Goal: Task Accomplishment & Management: Manage account settings

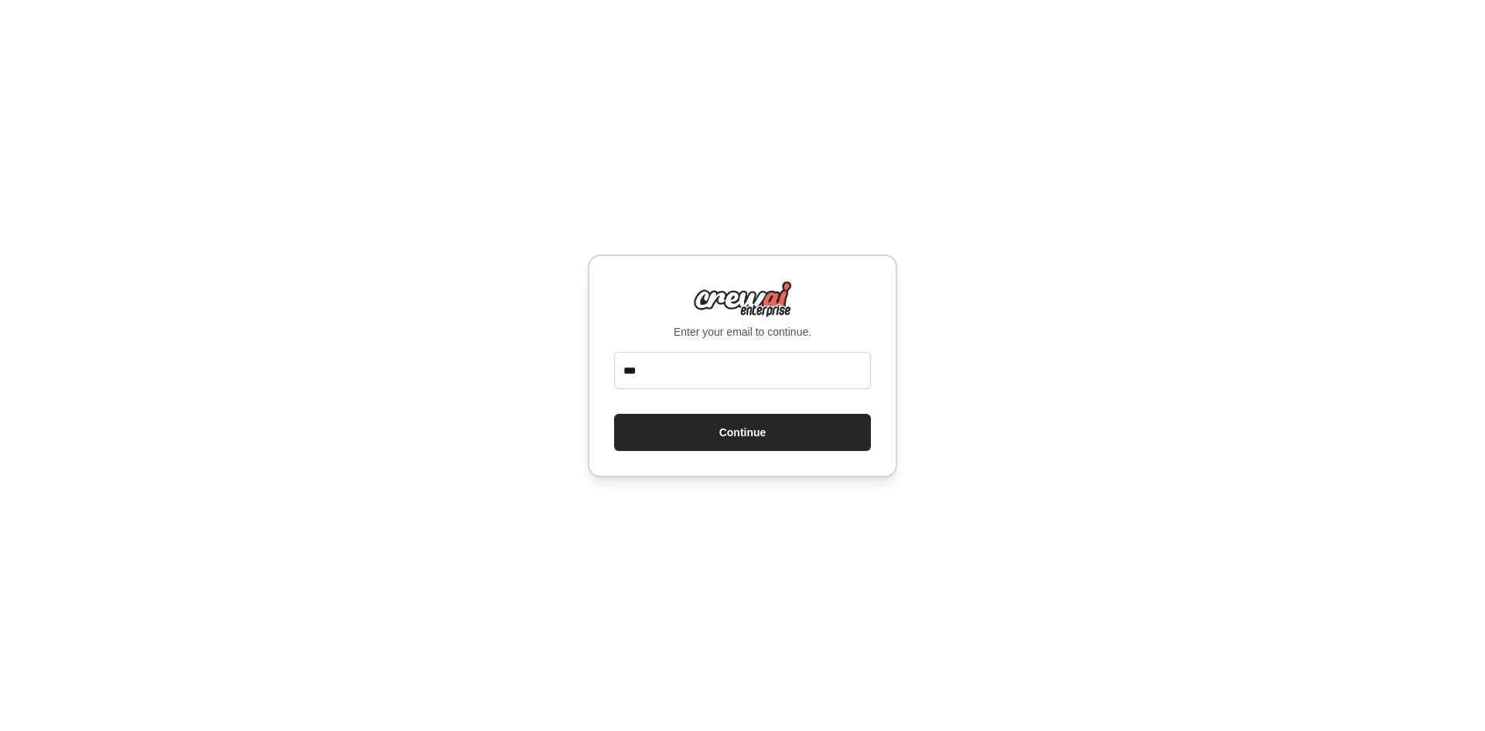
drag, startPoint x: 672, startPoint y: 374, endPoint x: 608, endPoint y: 369, distance: 64.4
click at [608, 369] on div "Enter your email to continue. *** Continue" at bounding box center [742, 365] width 309 height 223
type input "**********"
click at [779, 429] on button "Continue" at bounding box center [742, 432] width 257 height 37
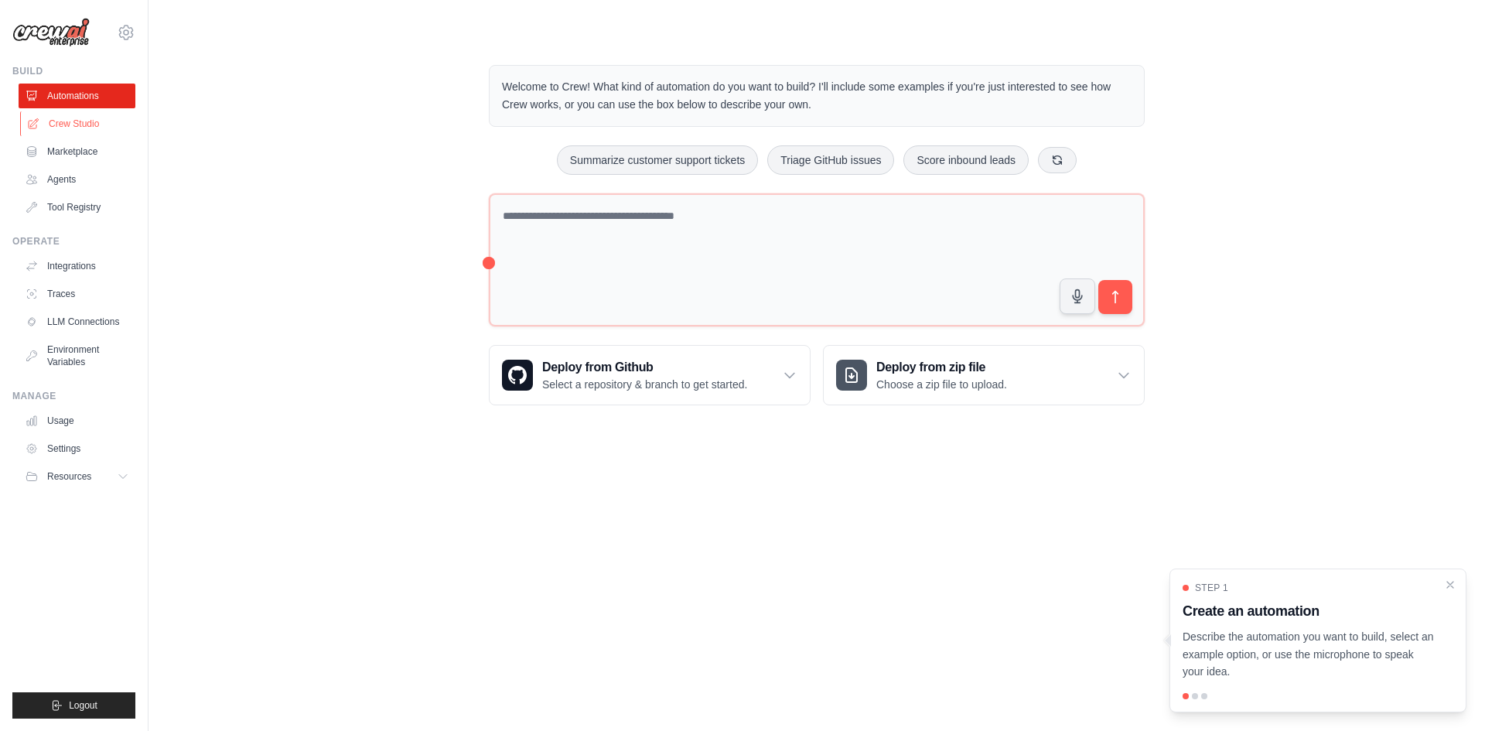
click at [53, 125] on link "Crew Studio" at bounding box center [78, 123] width 117 height 25
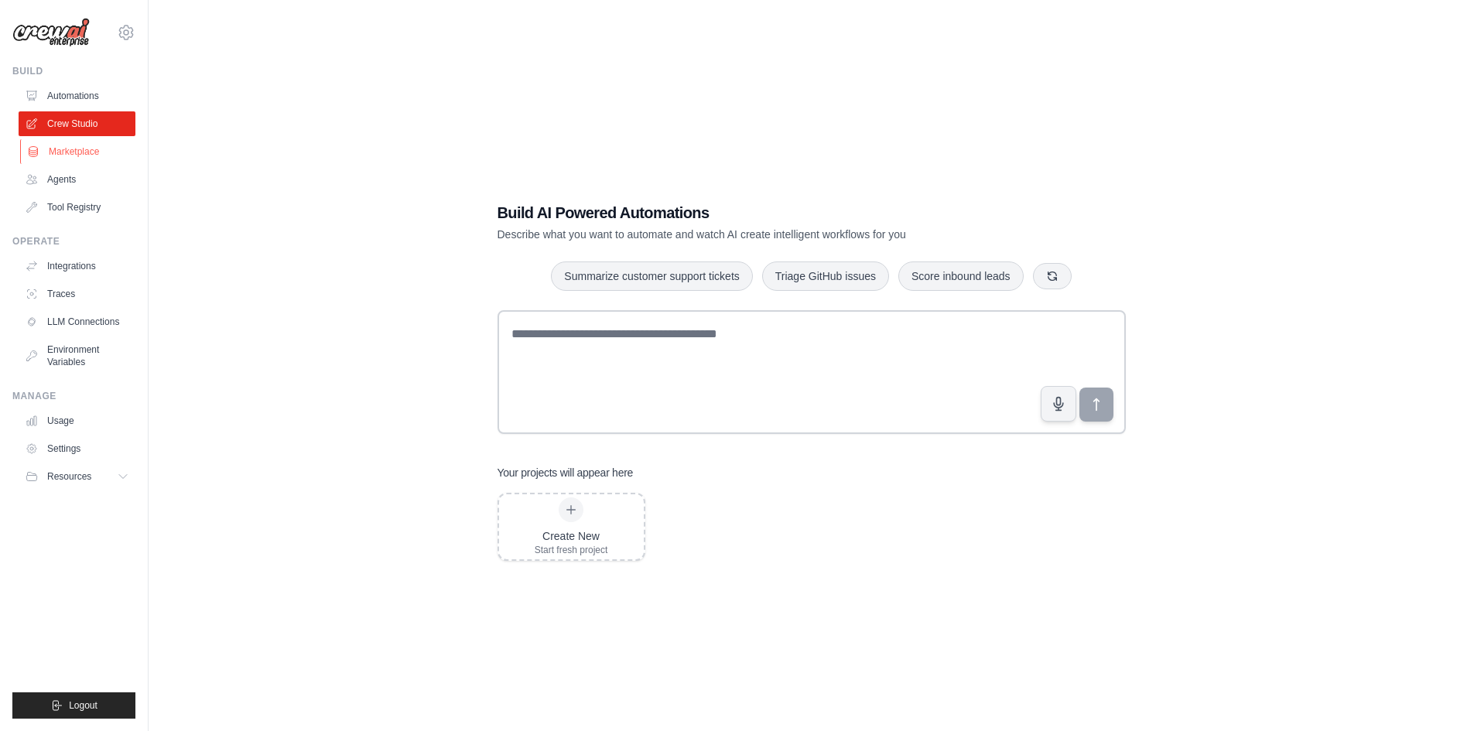
click at [83, 158] on link "Marketplace" at bounding box center [78, 151] width 117 height 25
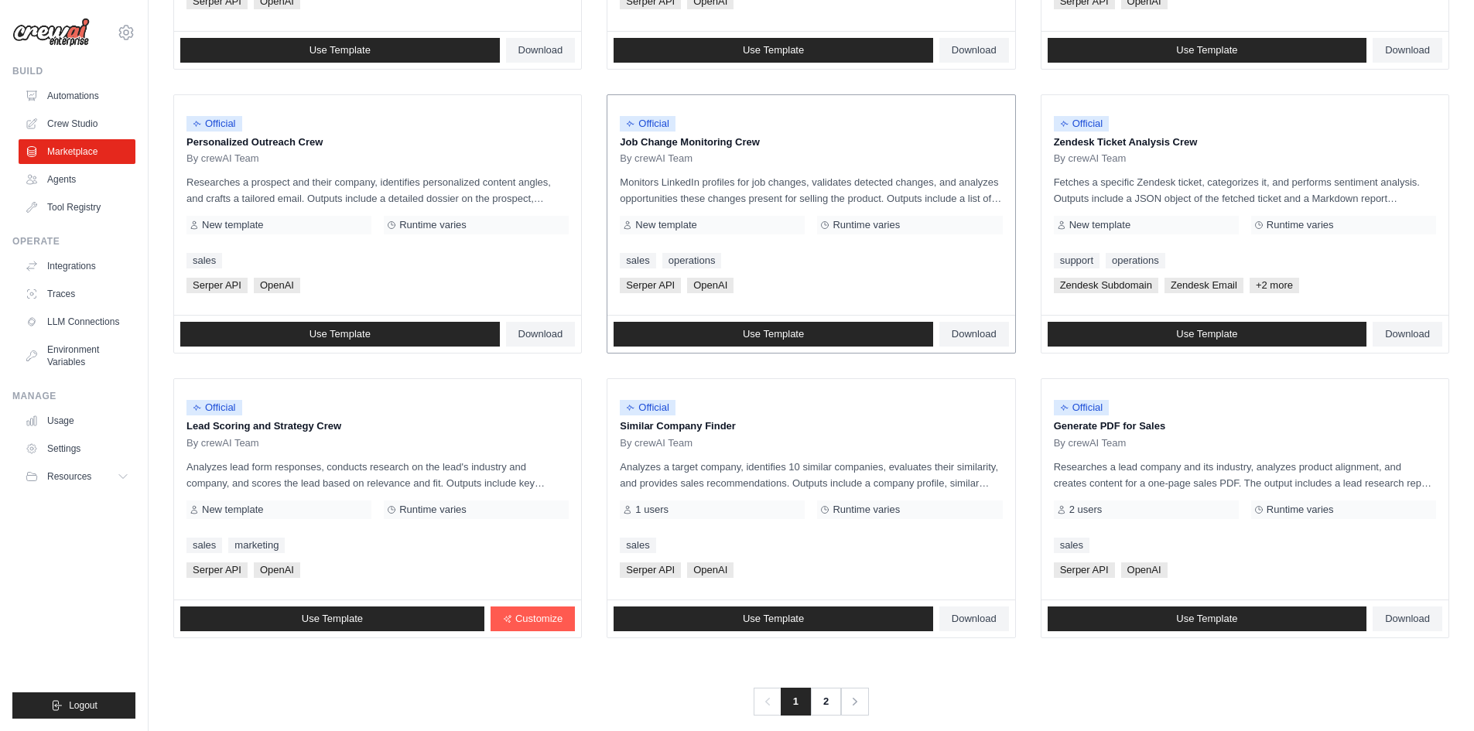
scroll to position [702, 0]
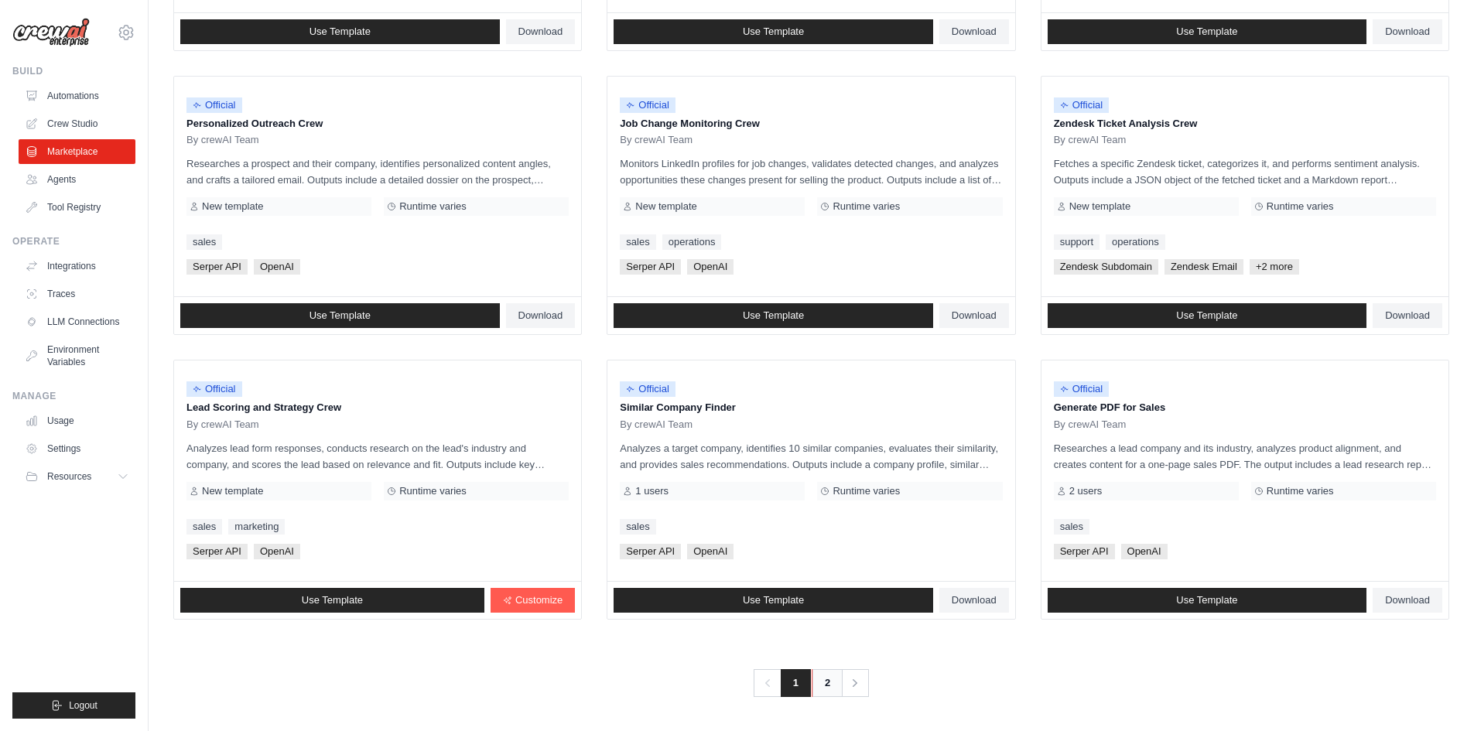
click at [823, 684] on link "2" at bounding box center [826, 683] width 31 height 28
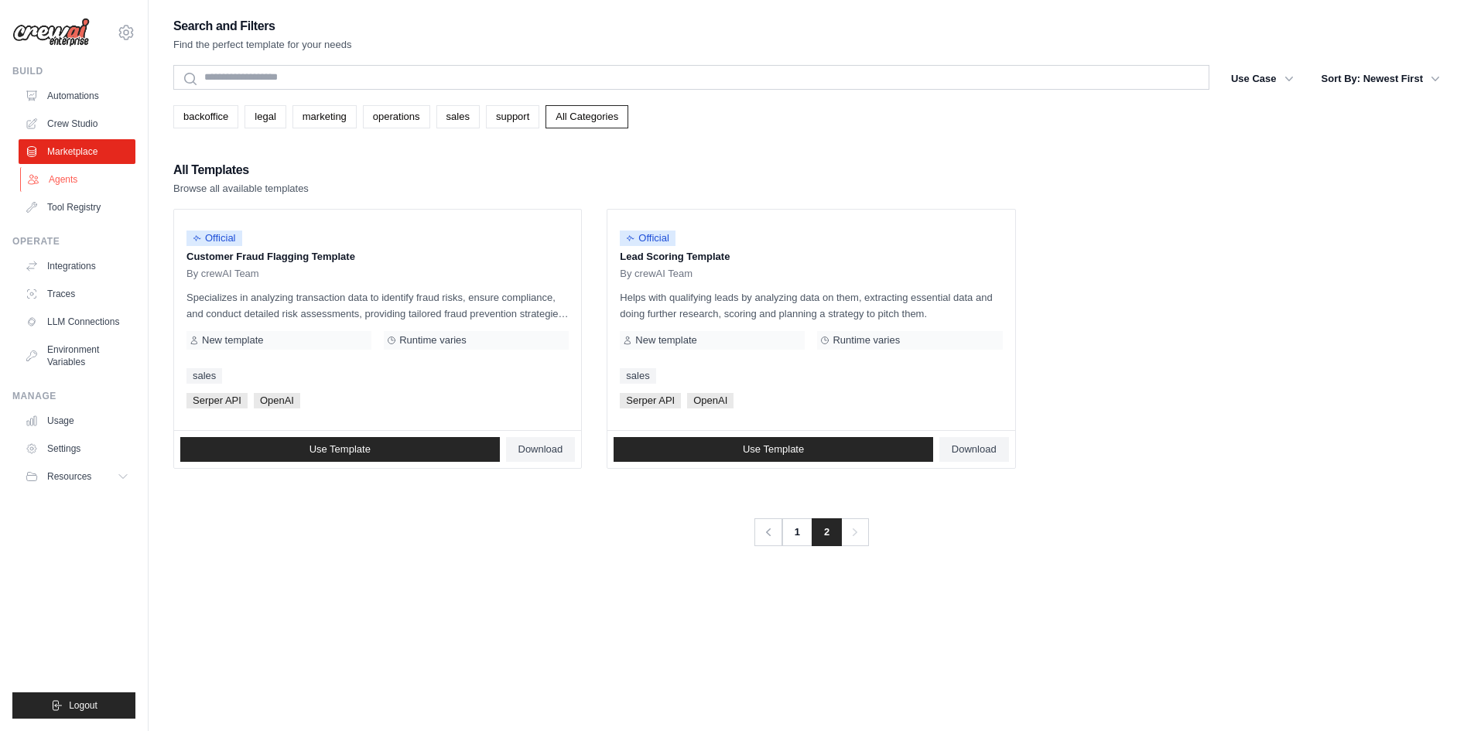
click at [70, 186] on link "Agents" at bounding box center [78, 179] width 117 height 25
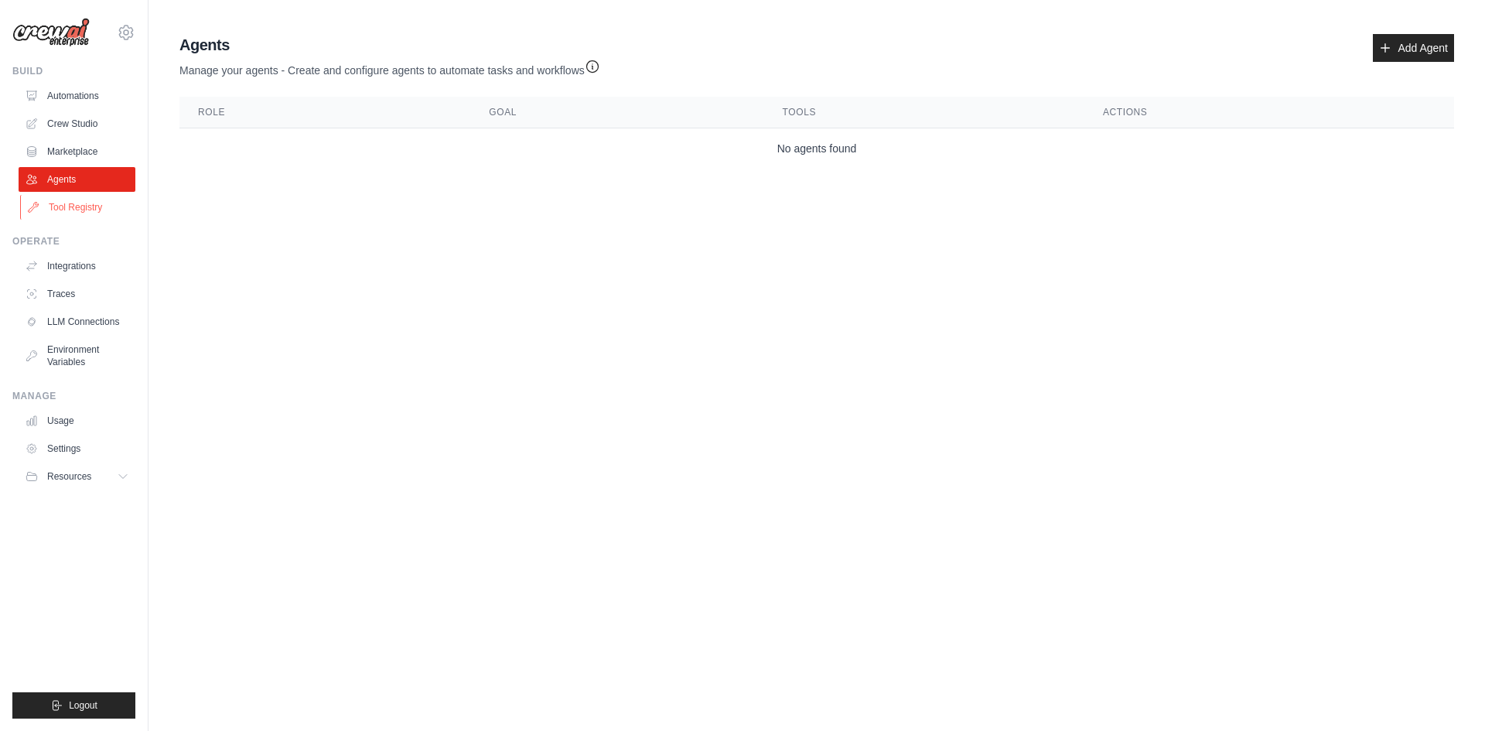
click at [73, 210] on link "Tool Registry" at bounding box center [78, 207] width 117 height 25
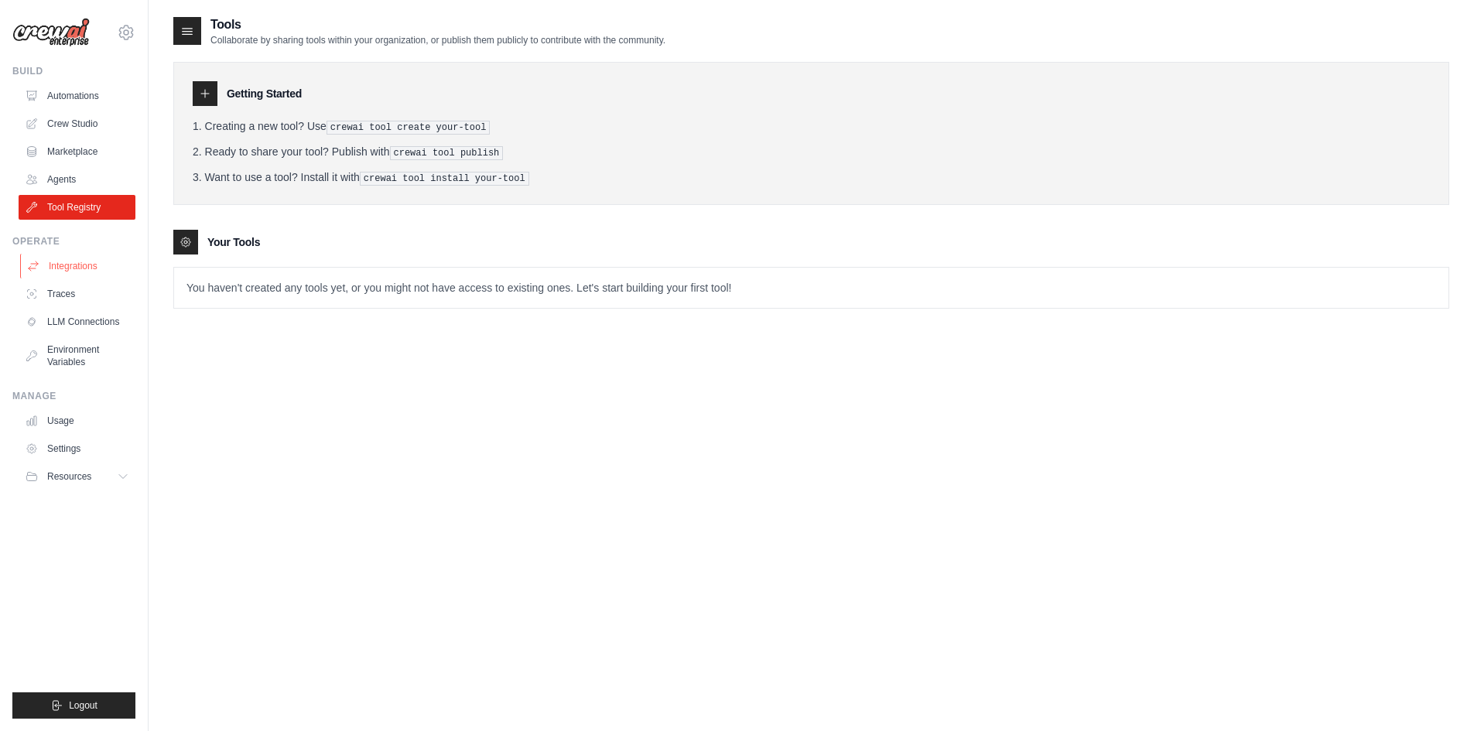
click at [64, 260] on link "Integrations" at bounding box center [78, 266] width 117 height 25
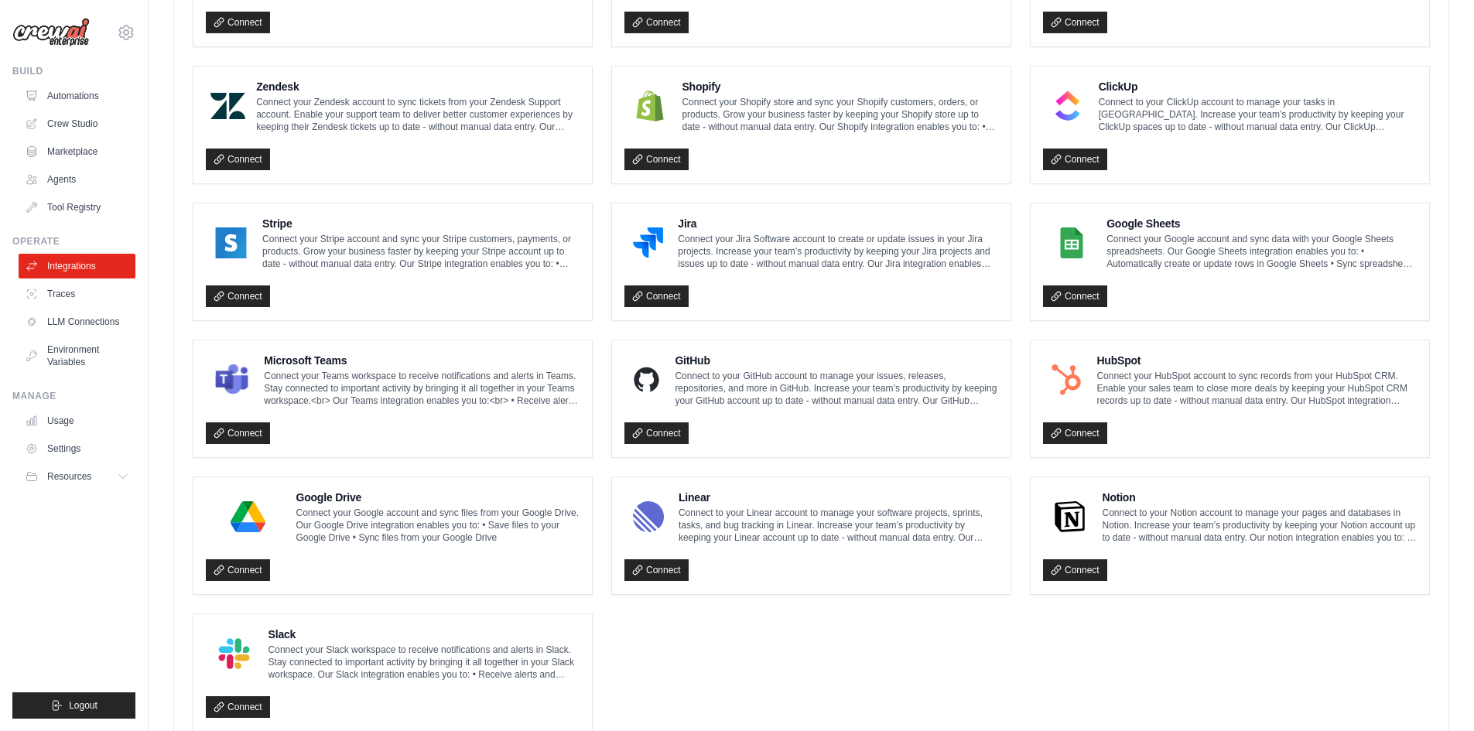
scroll to position [717, 0]
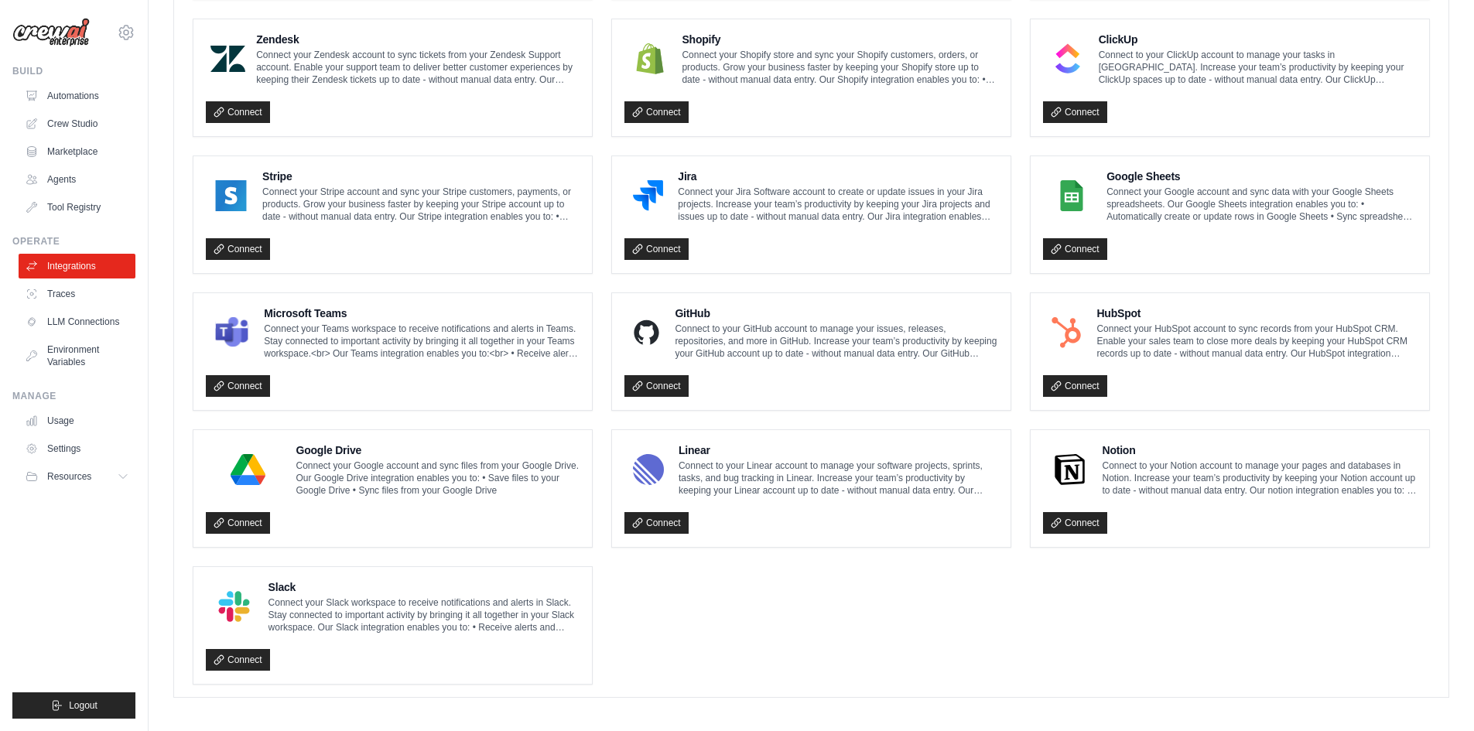
click at [716, 323] on p "Connect to your GitHub account to manage your issues, releases, repositories, a…" at bounding box center [836, 341] width 323 height 37
click at [693, 298] on div "GitHub Connect to your GitHub account to manage your issues, releases, reposito…" at bounding box center [811, 351] width 398 height 117
click at [667, 382] on link "Connect" at bounding box center [656, 386] width 64 height 22
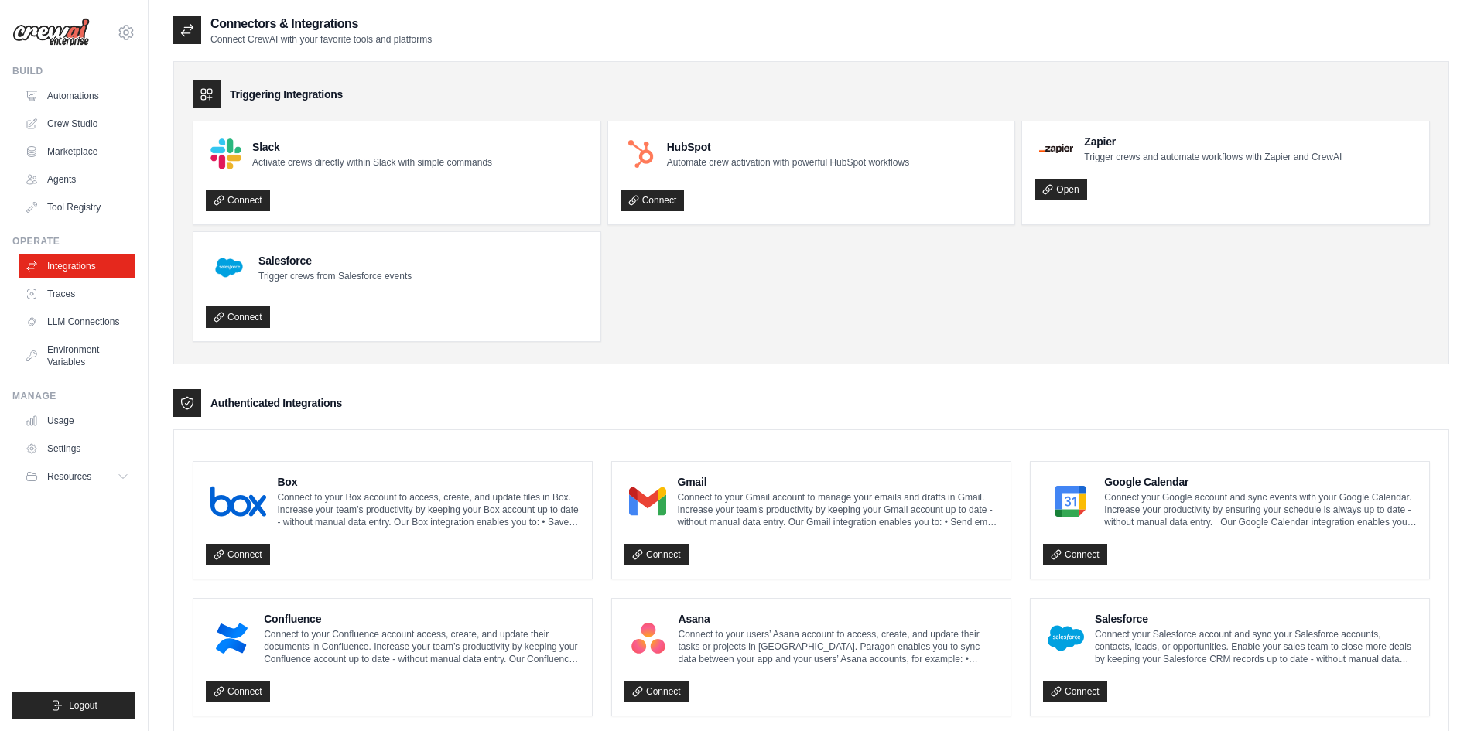
scroll to position [0, 0]
click at [64, 294] on link "Traces" at bounding box center [78, 294] width 117 height 25
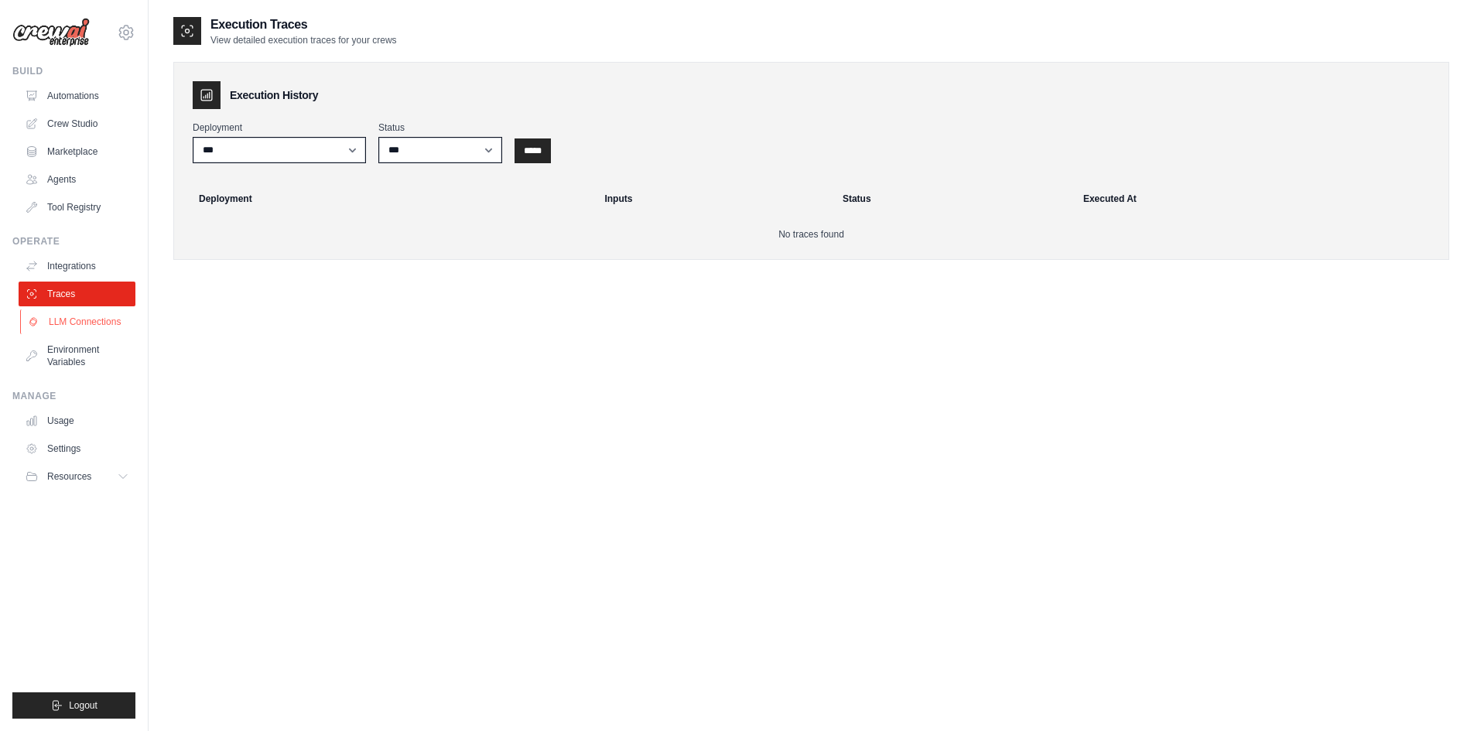
click at [77, 320] on link "LLM Connections" at bounding box center [78, 321] width 117 height 25
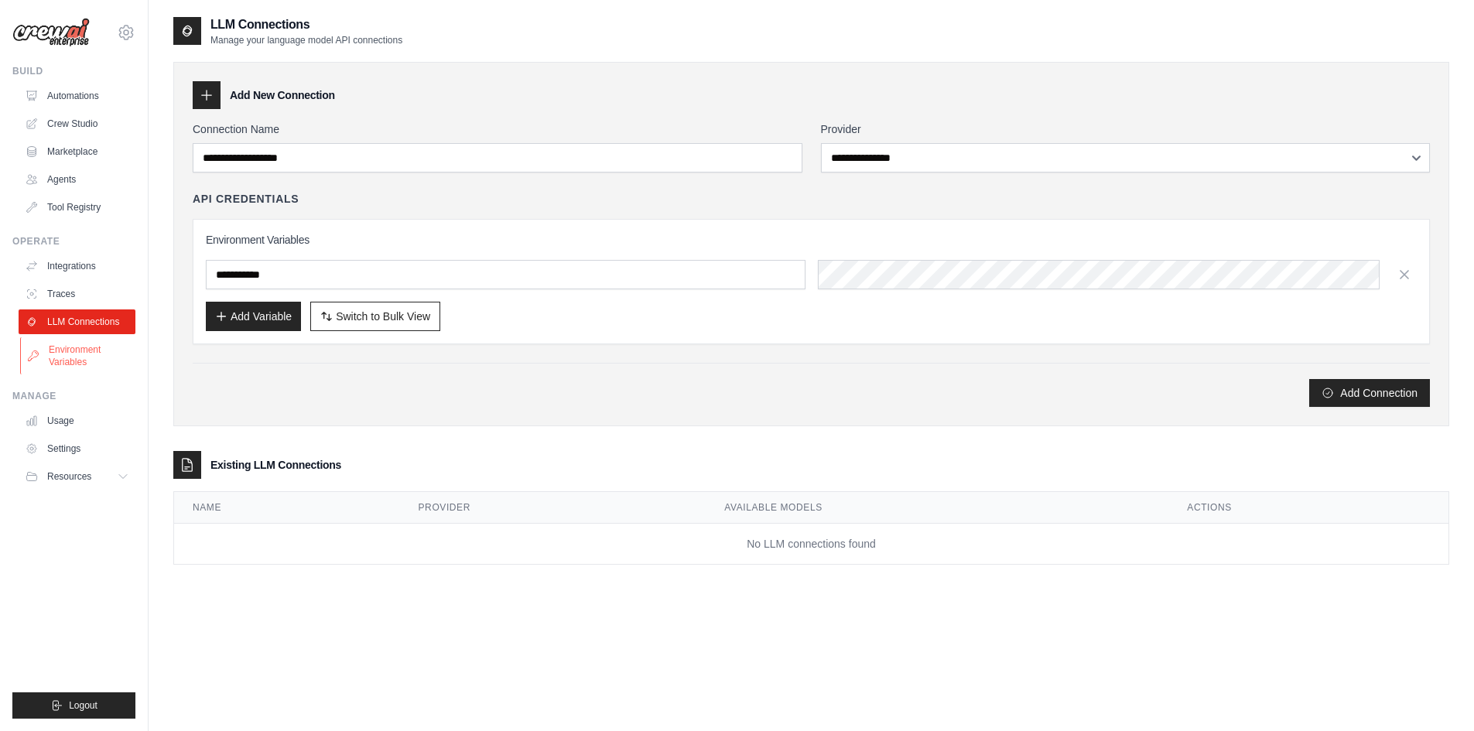
click at [79, 354] on link "Environment Variables" at bounding box center [78, 355] width 117 height 37
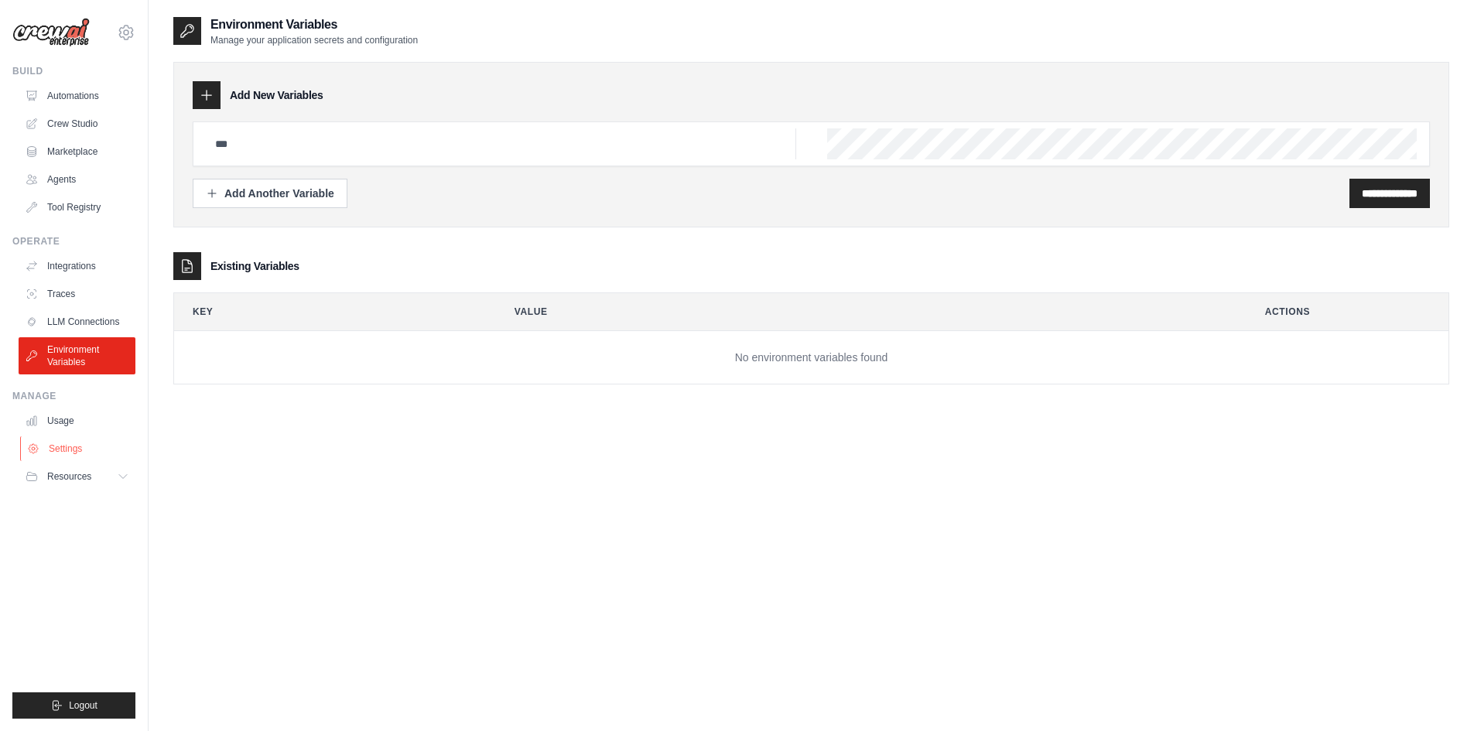
click at [62, 442] on link "Settings" at bounding box center [78, 448] width 117 height 25
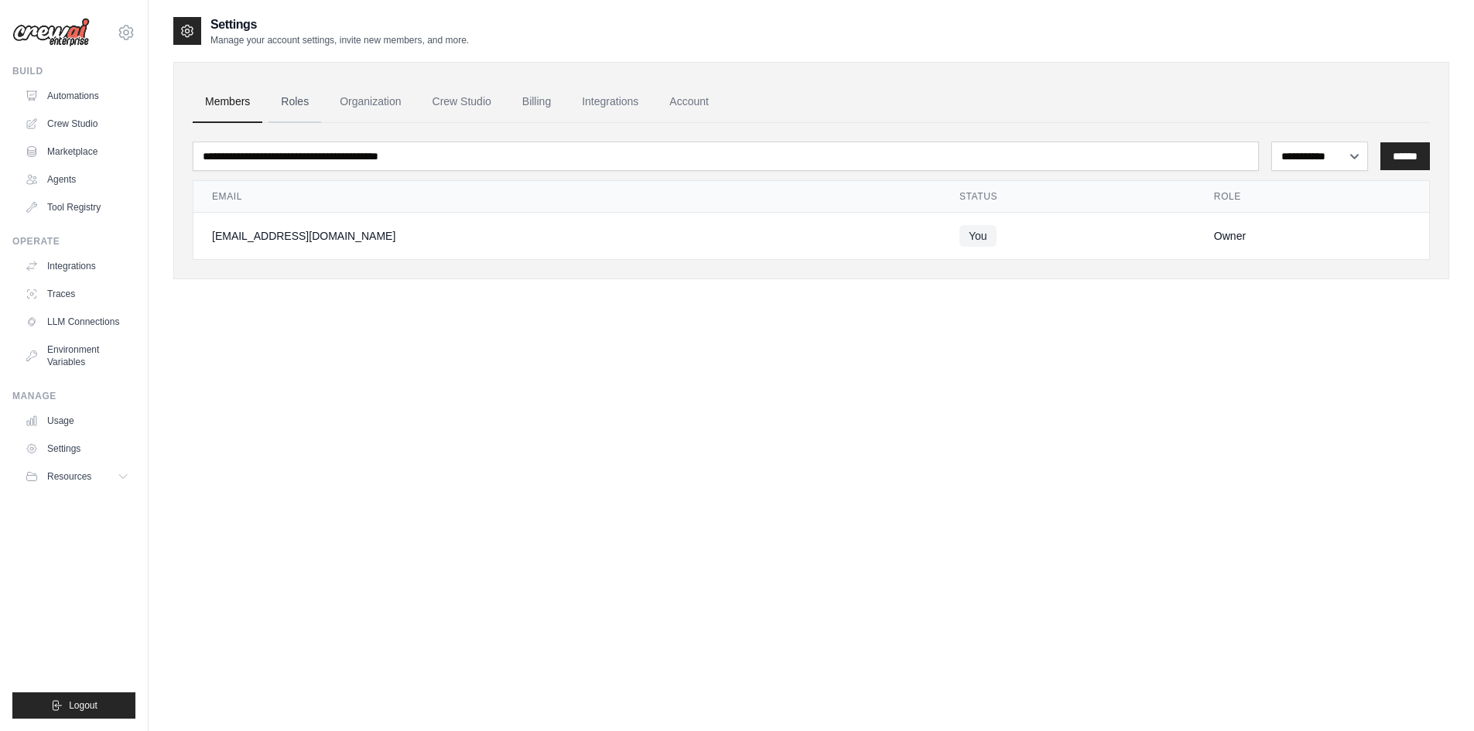
click at [308, 97] on link "Roles" at bounding box center [294, 102] width 53 height 42
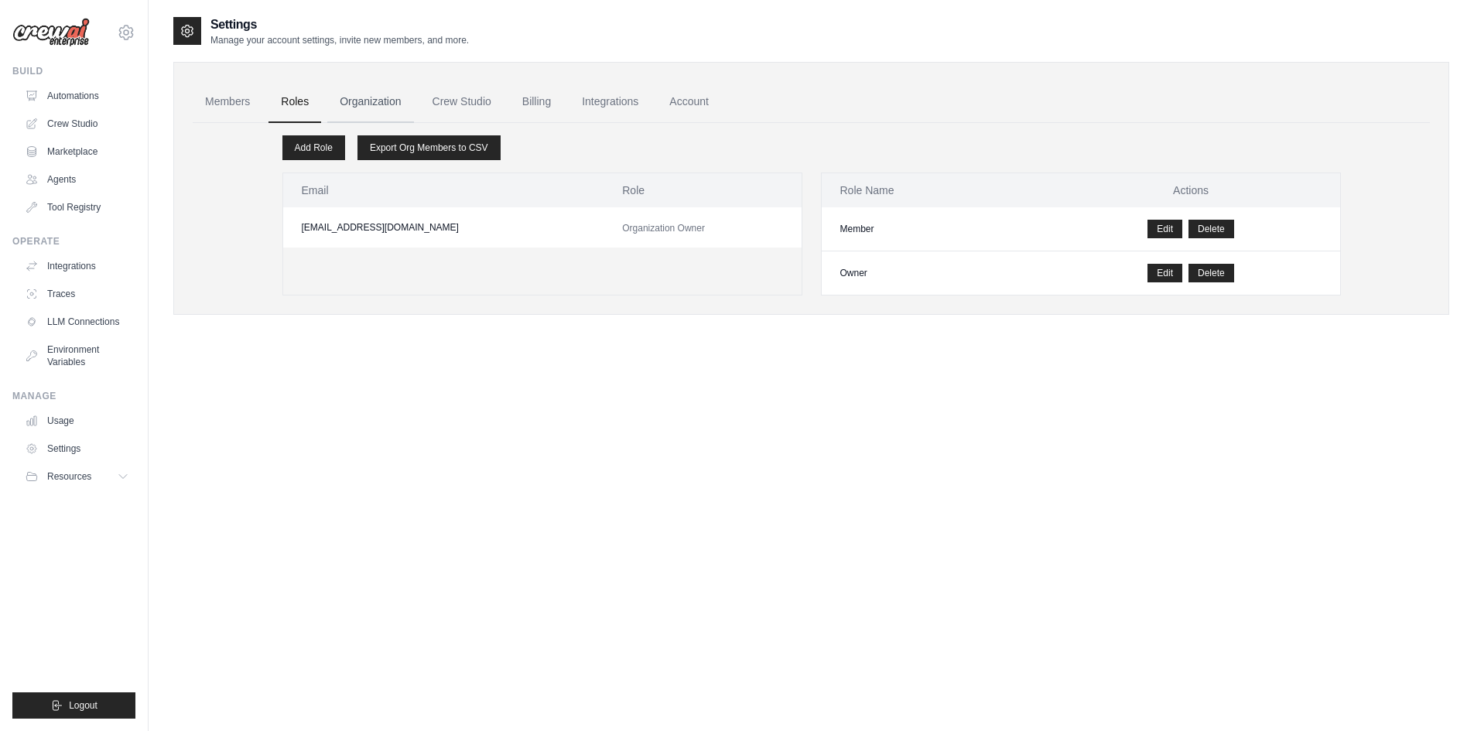
click at [368, 104] on link "Organization" at bounding box center [370, 102] width 86 height 42
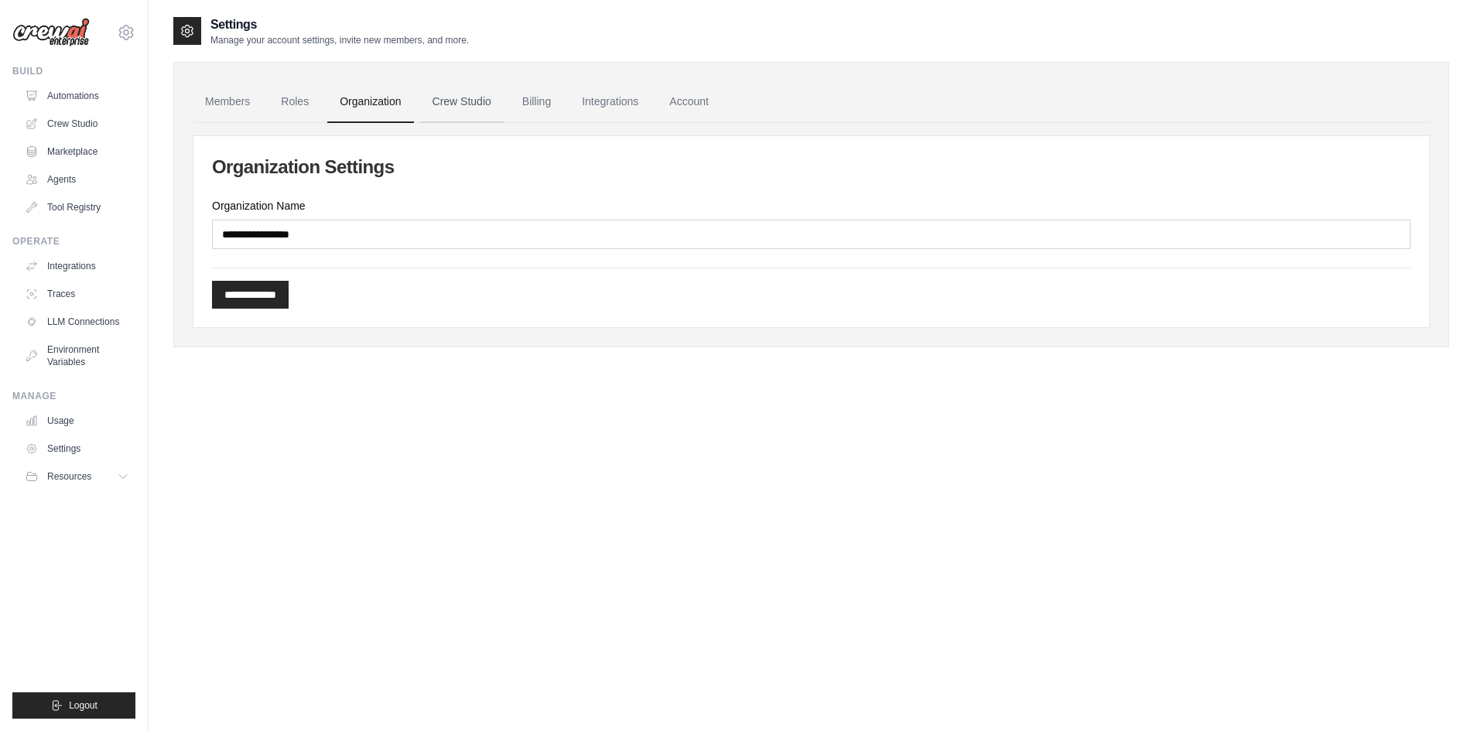
click at [458, 104] on link "Crew Studio" at bounding box center [462, 102] width 84 height 42
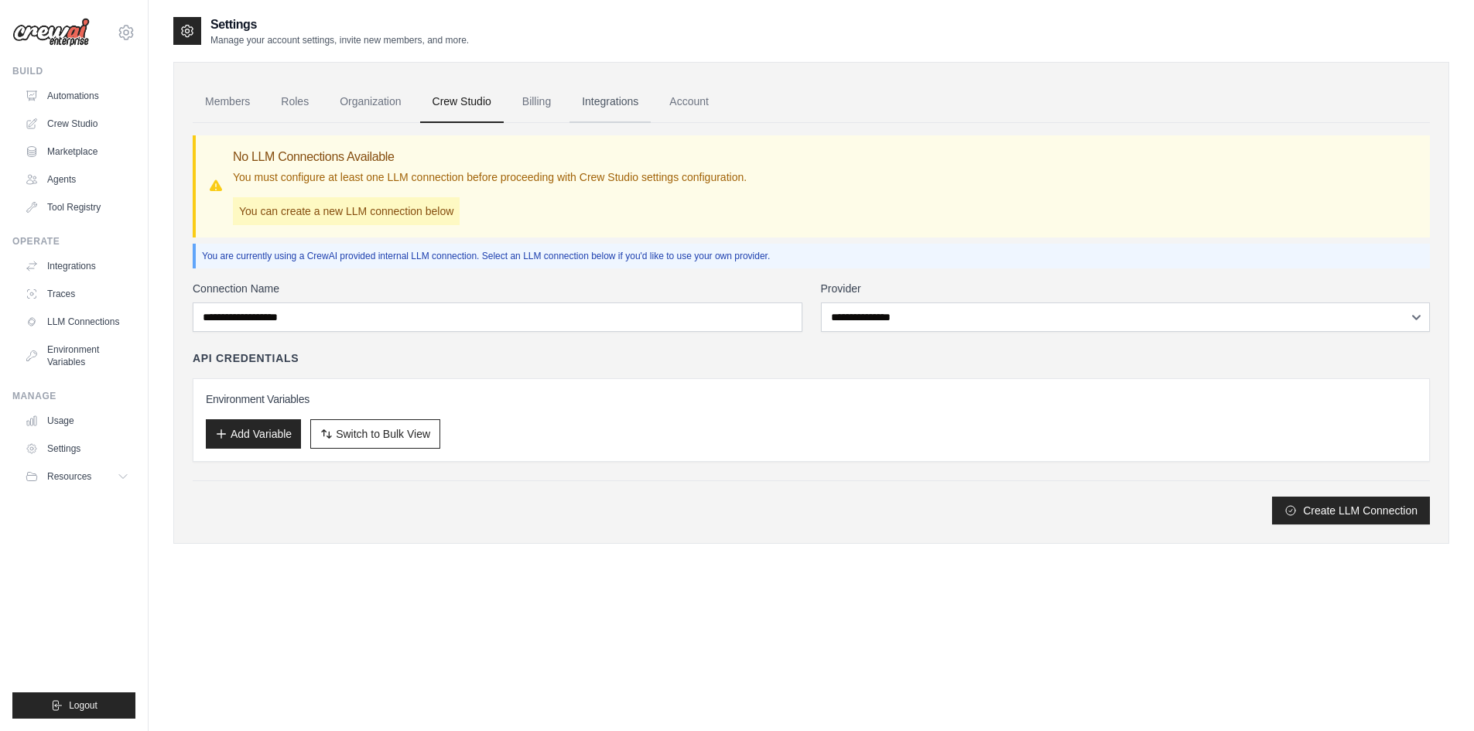
click at [637, 107] on link "Integrations" at bounding box center [609, 102] width 81 height 42
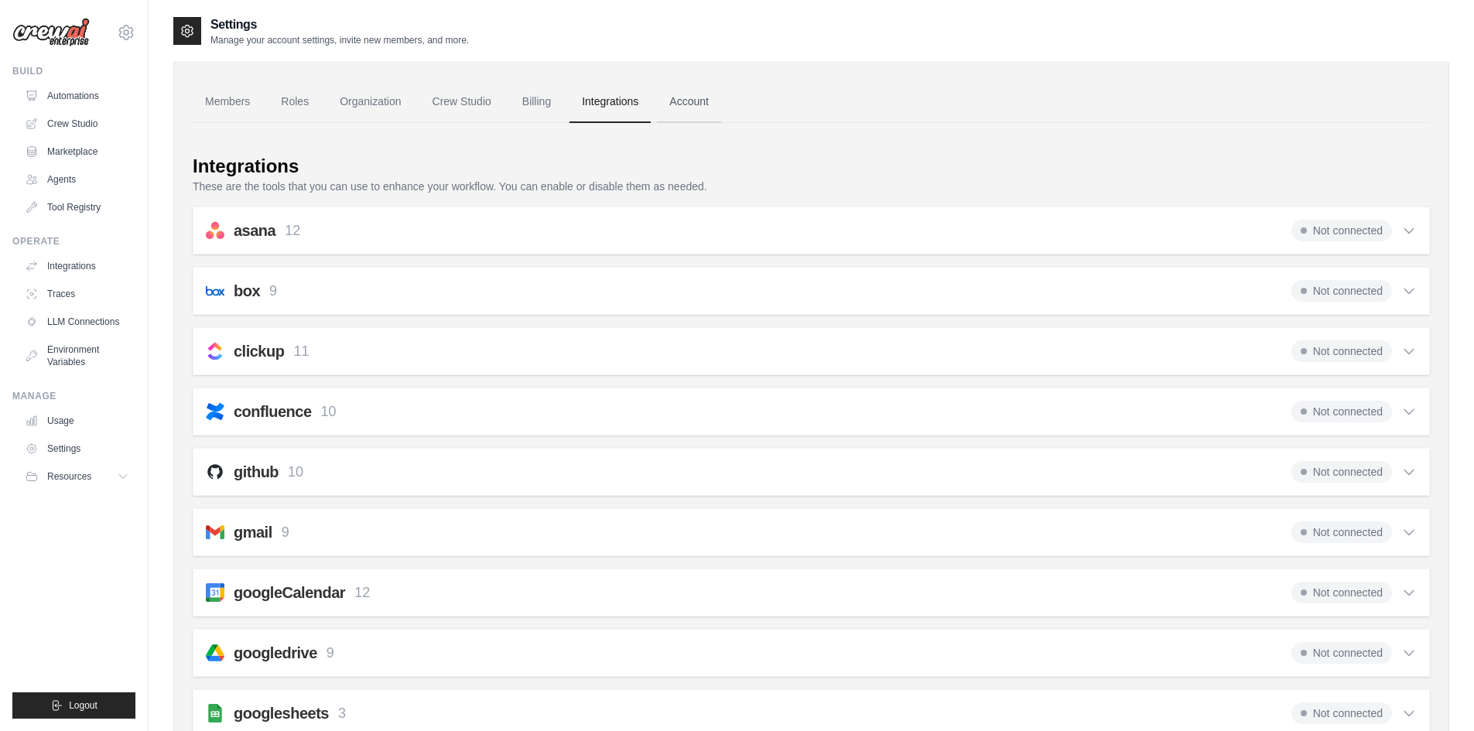
click at [713, 101] on link "Account" at bounding box center [689, 102] width 64 height 42
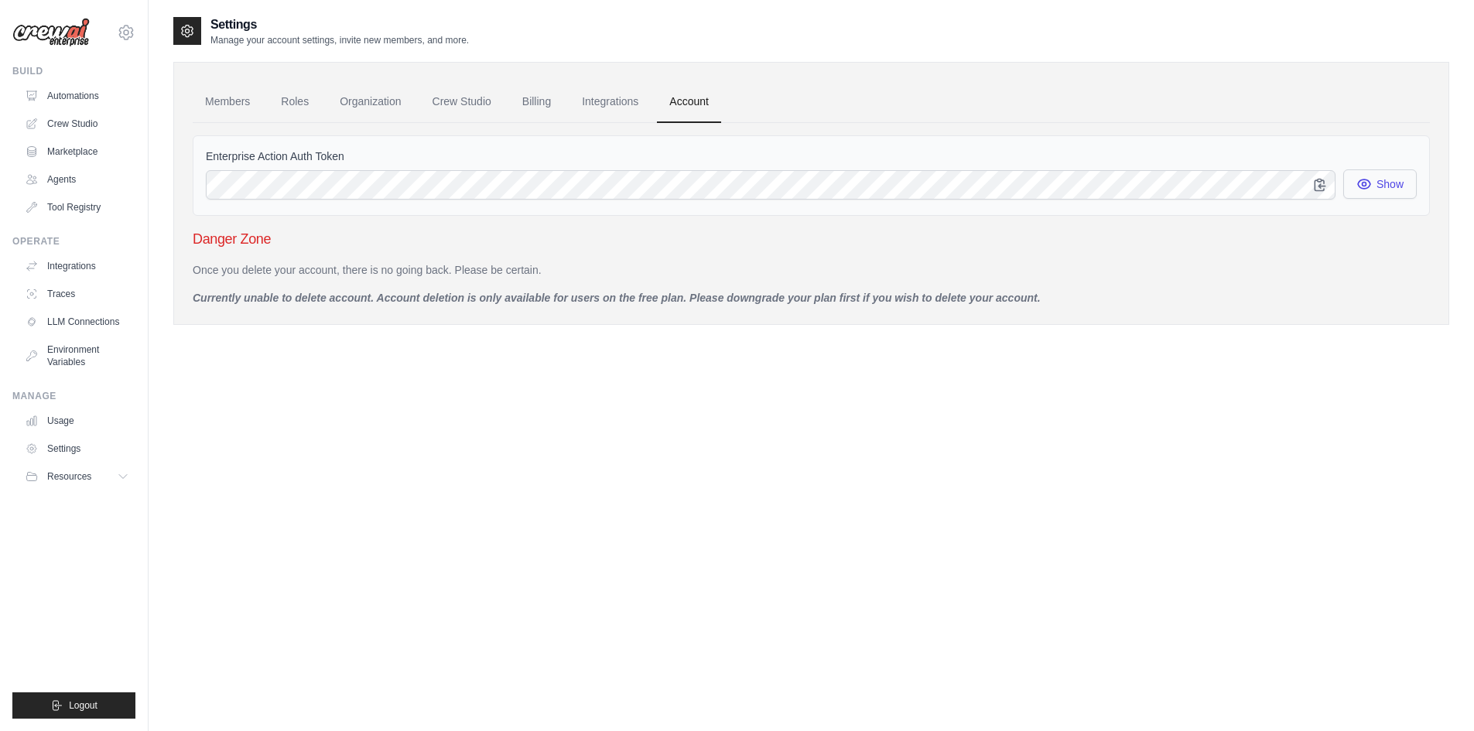
click at [1351, 181] on button "Show" at bounding box center [1379, 183] width 73 height 29
click at [613, 106] on link "Integrations" at bounding box center [609, 102] width 81 height 42
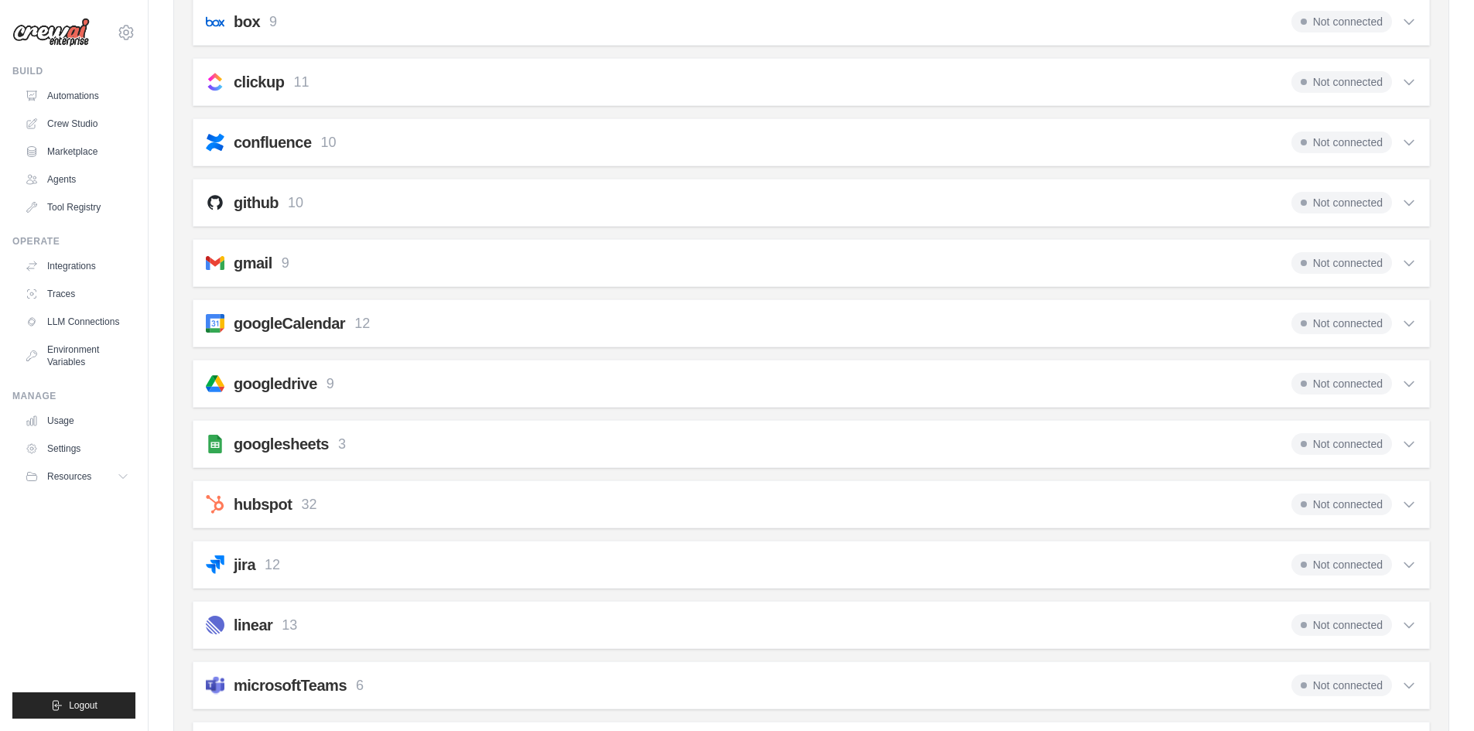
scroll to position [245, 0]
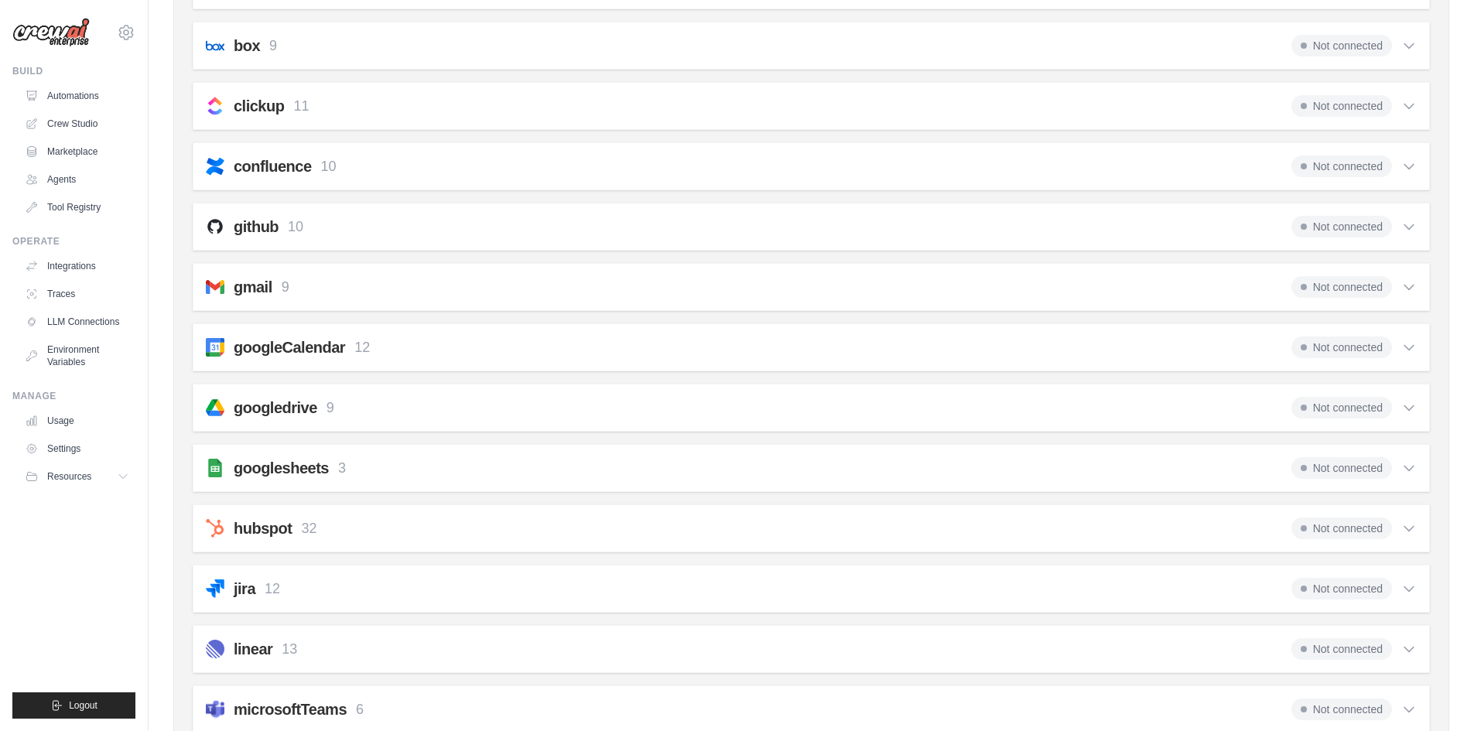
click at [1408, 229] on icon at bounding box center [1408, 227] width 9 height 5
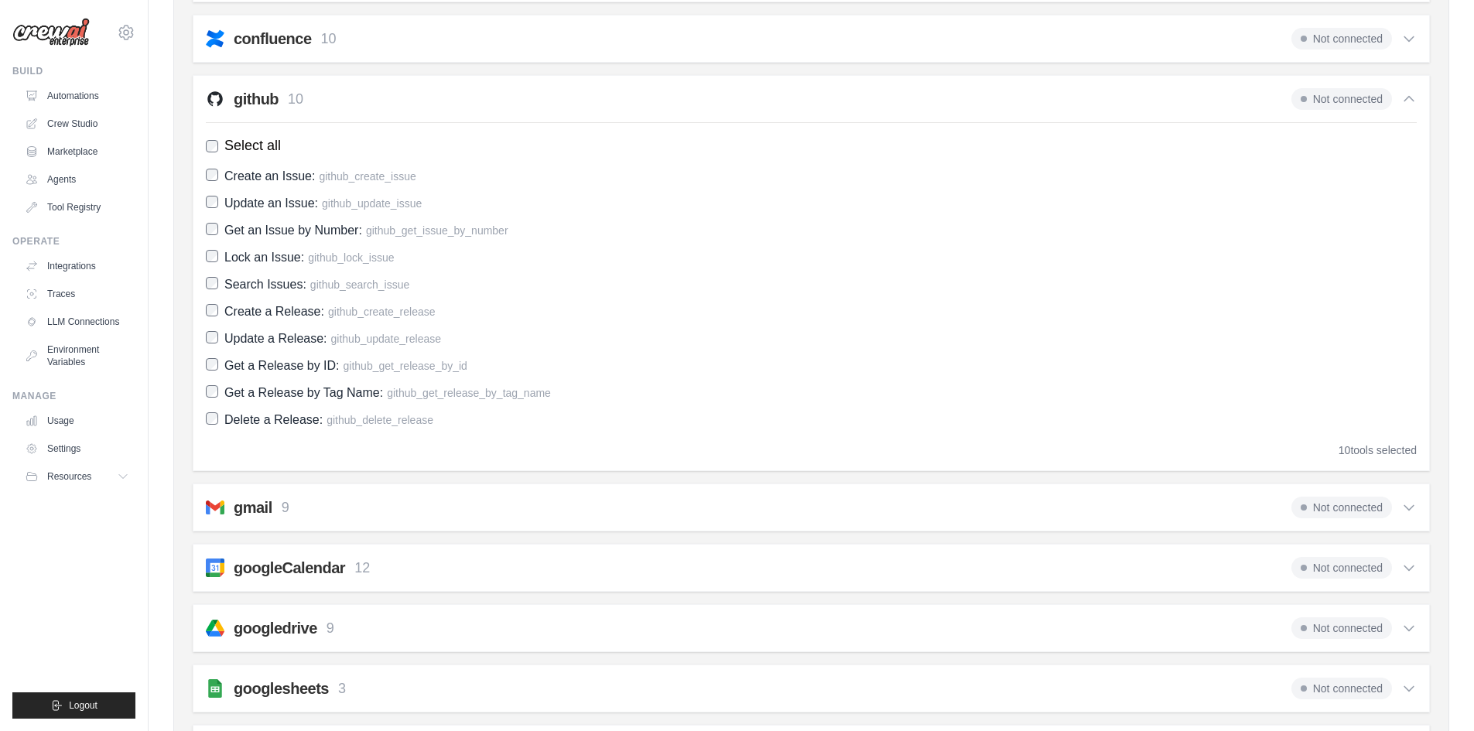
scroll to position [384, 0]
